Goal: Task Accomplishment & Management: Manage account settings

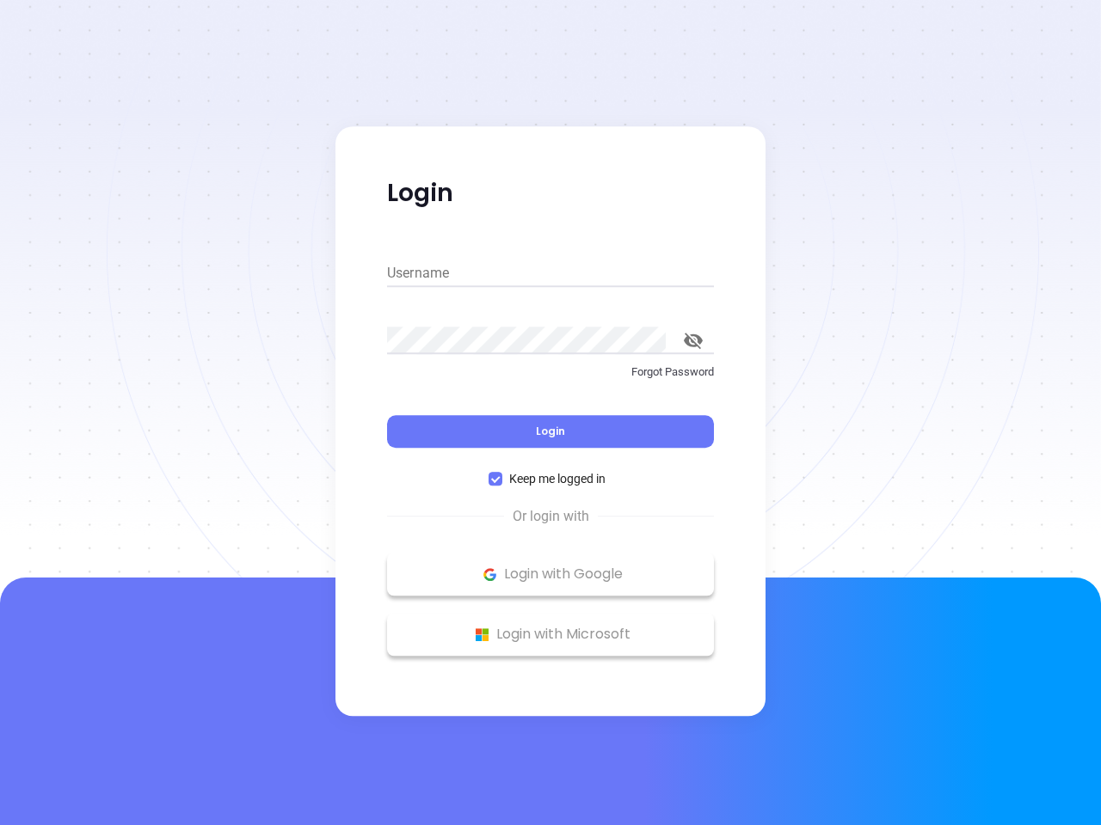
click at [550, 413] on div "Login" at bounding box center [550, 421] width 327 height 53
click at [550, 273] on input "Username" at bounding box center [550, 274] width 327 height 28
click at [693, 340] on icon "toggle password visibility" at bounding box center [693, 341] width 19 height 16
click at [550, 432] on span "Login" at bounding box center [550, 431] width 29 height 15
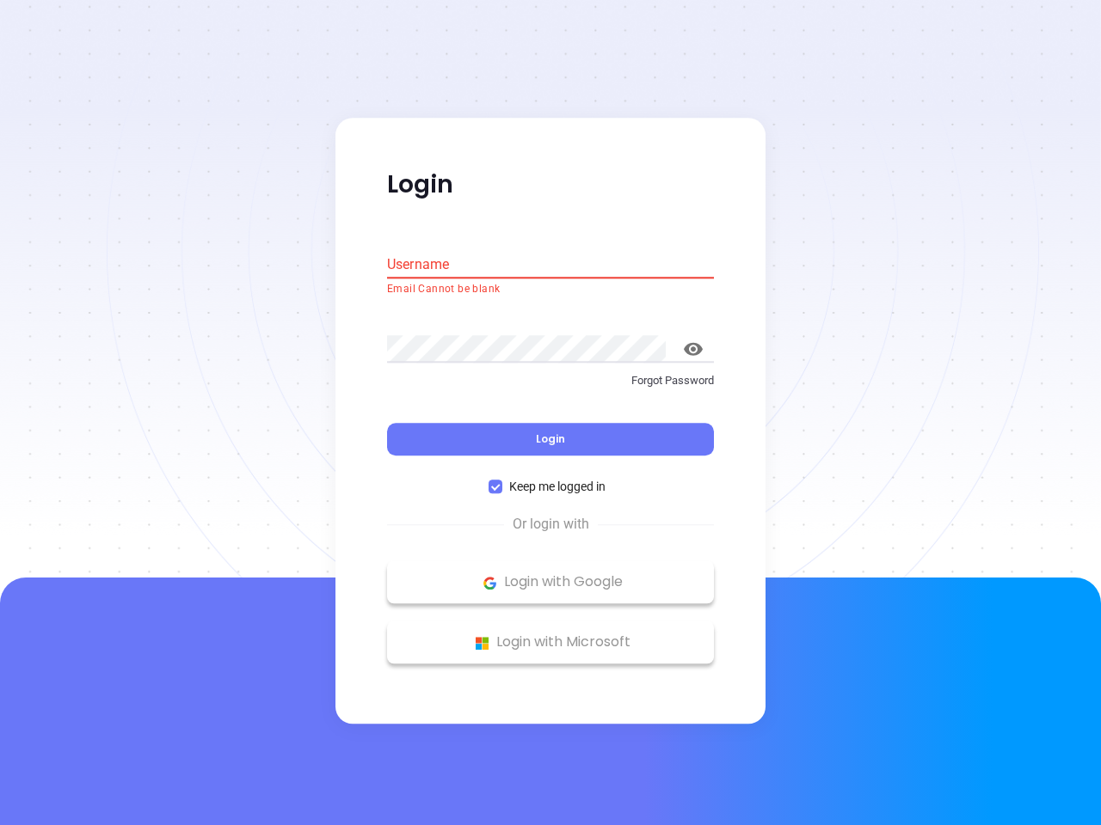
click at [550, 479] on span "Keep me logged in" at bounding box center [557, 487] width 110 height 19
click at [502, 481] on input "Keep me logged in" at bounding box center [495, 488] width 14 height 14
checkbox input "false"
click at [550, 574] on p "Login with Google" at bounding box center [551, 583] width 310 height 26
click at [550, 635] on p "Login with Microsoft" at bounding box center [551, 643] width 310 height 26
